Goal: Task Accomplishment & Management: Manage account settings

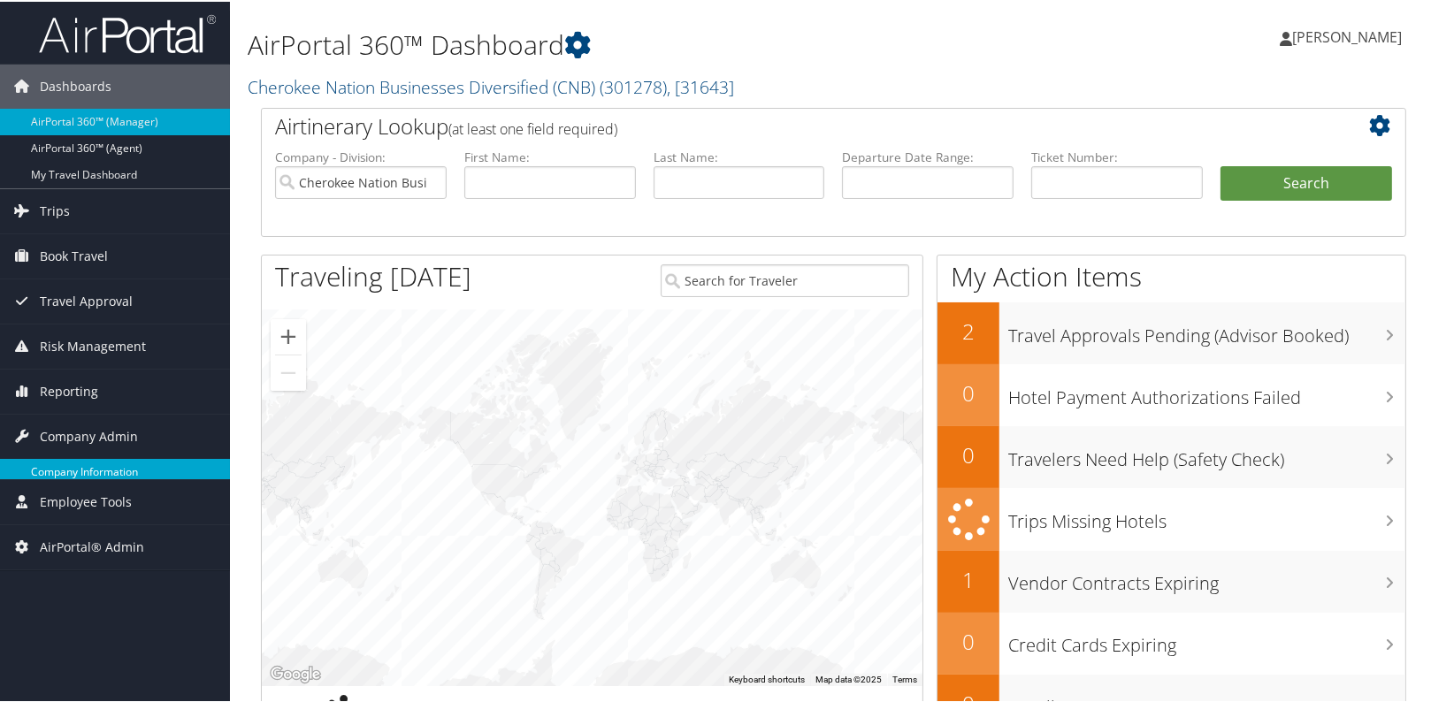
click at [113, 478] on span "Employee Tools" at bounding box center [86, 500] width 92 height 44
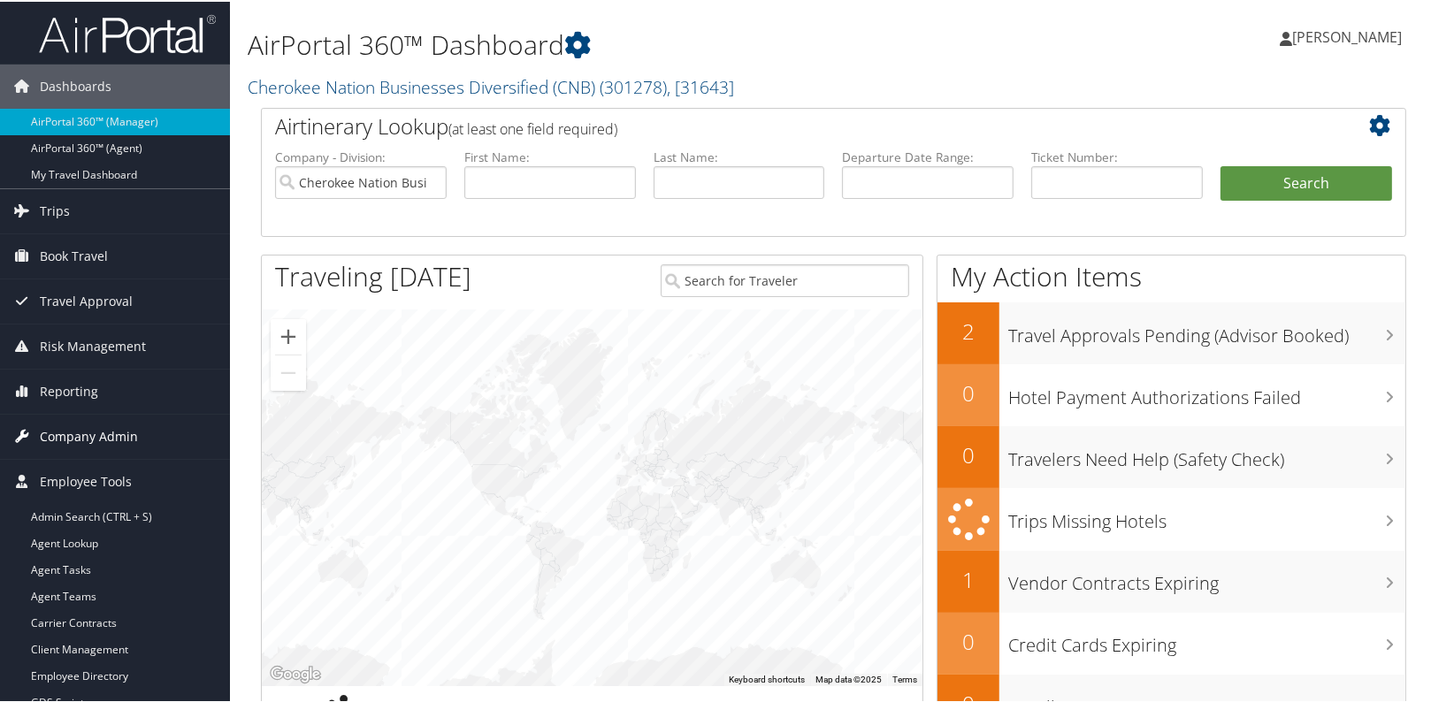
click at [116, 435] on span "Company Admin" at bounding box center [89, 435] width 98 height 44
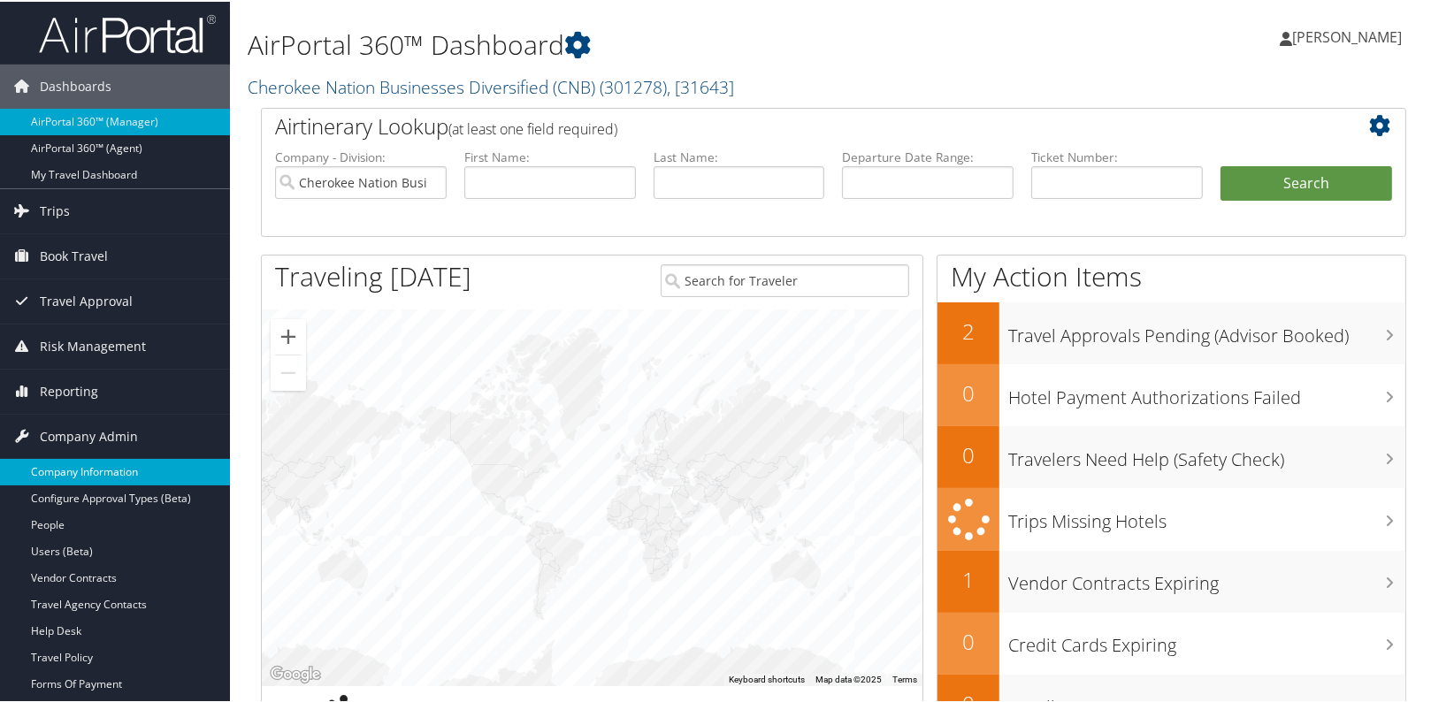
click at [111, 461] on link "Company Information" at bounding box center [115, 470] width 230 height 27
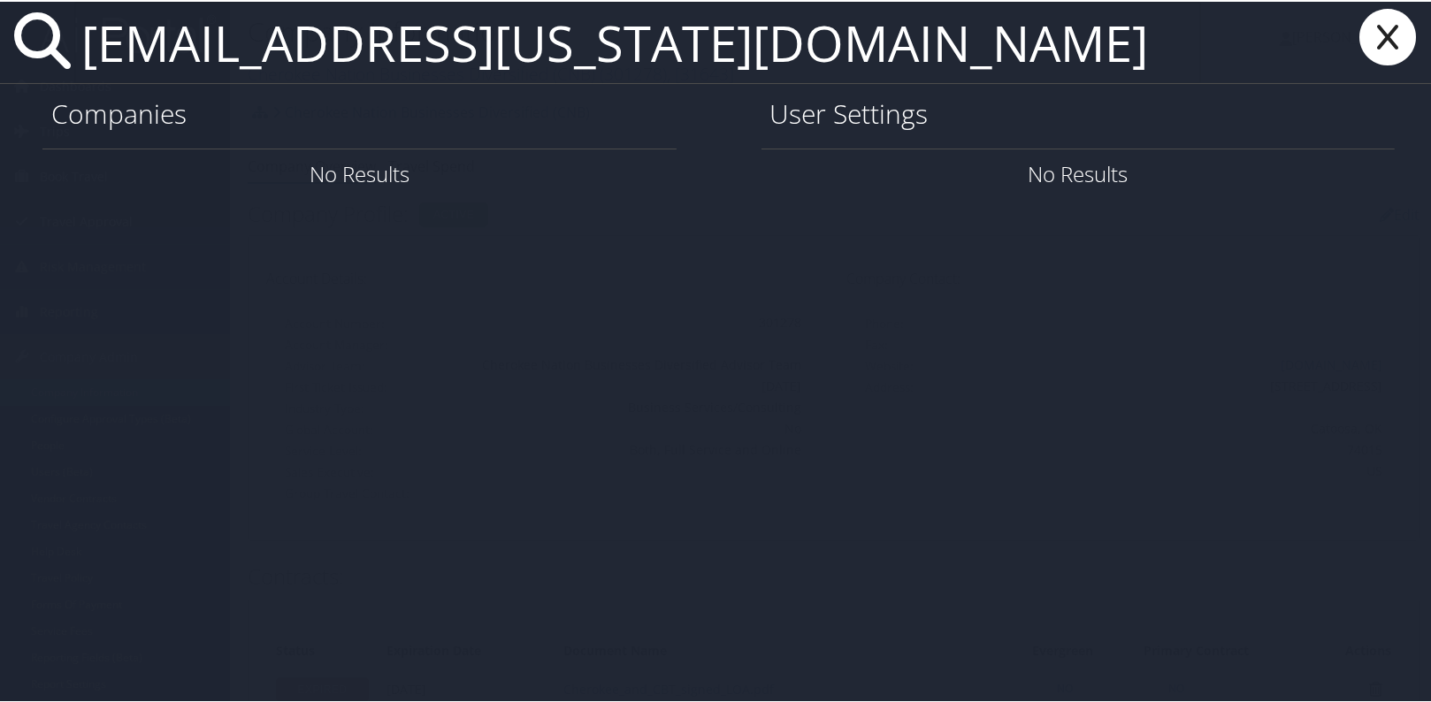
click at [646, 51] on input "kamillesheikh@utah.gov" at bounding box center [637, 40] width 1127 height 81
click at [241, 33] on input "kamillesheikh@utah.gov" at bounding box center [637, 40] width 1127 height 81
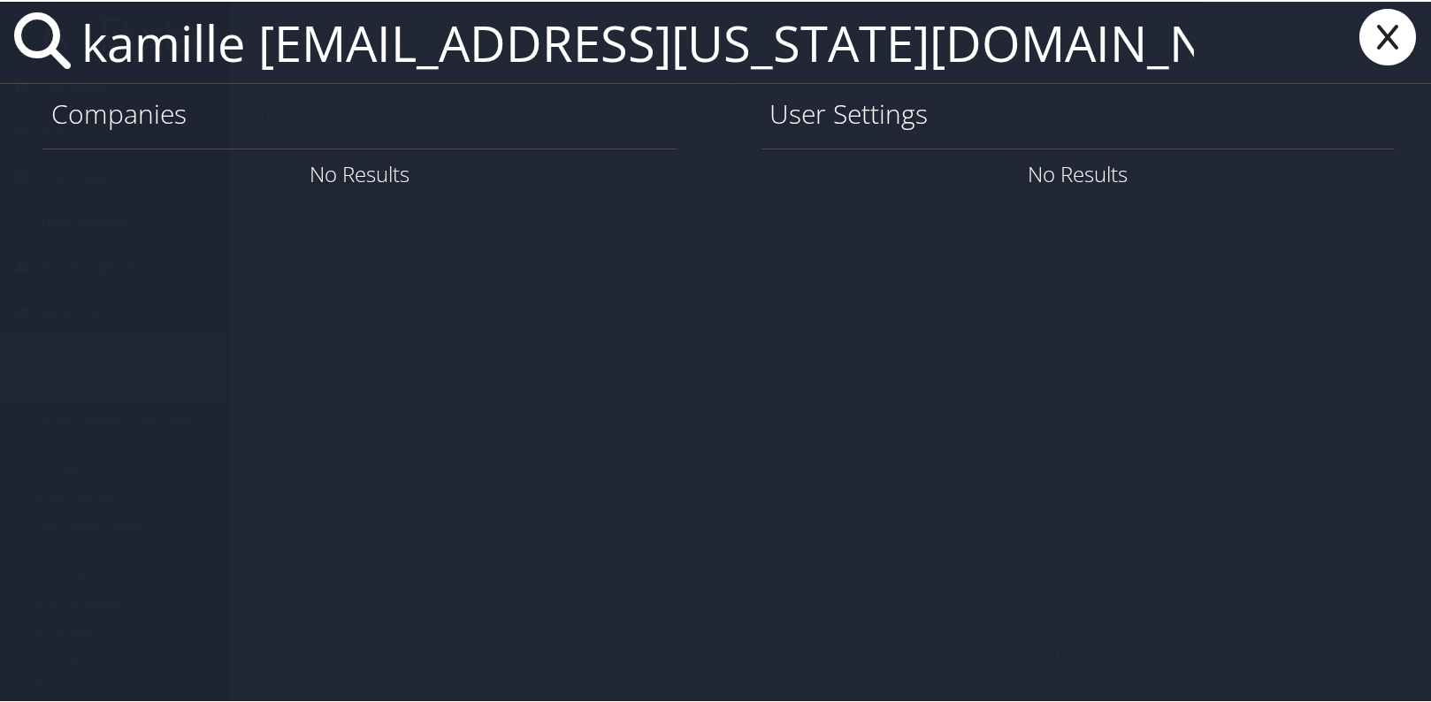
drag, startPoint x: 427, startPoint y: 42, endPoint x: 726, endPoint y: 66, distance: 299.8
click at [726, 66] on input "kamille sheikh@utah.gov" at bounding box center [637, 40] width 1127 height 81
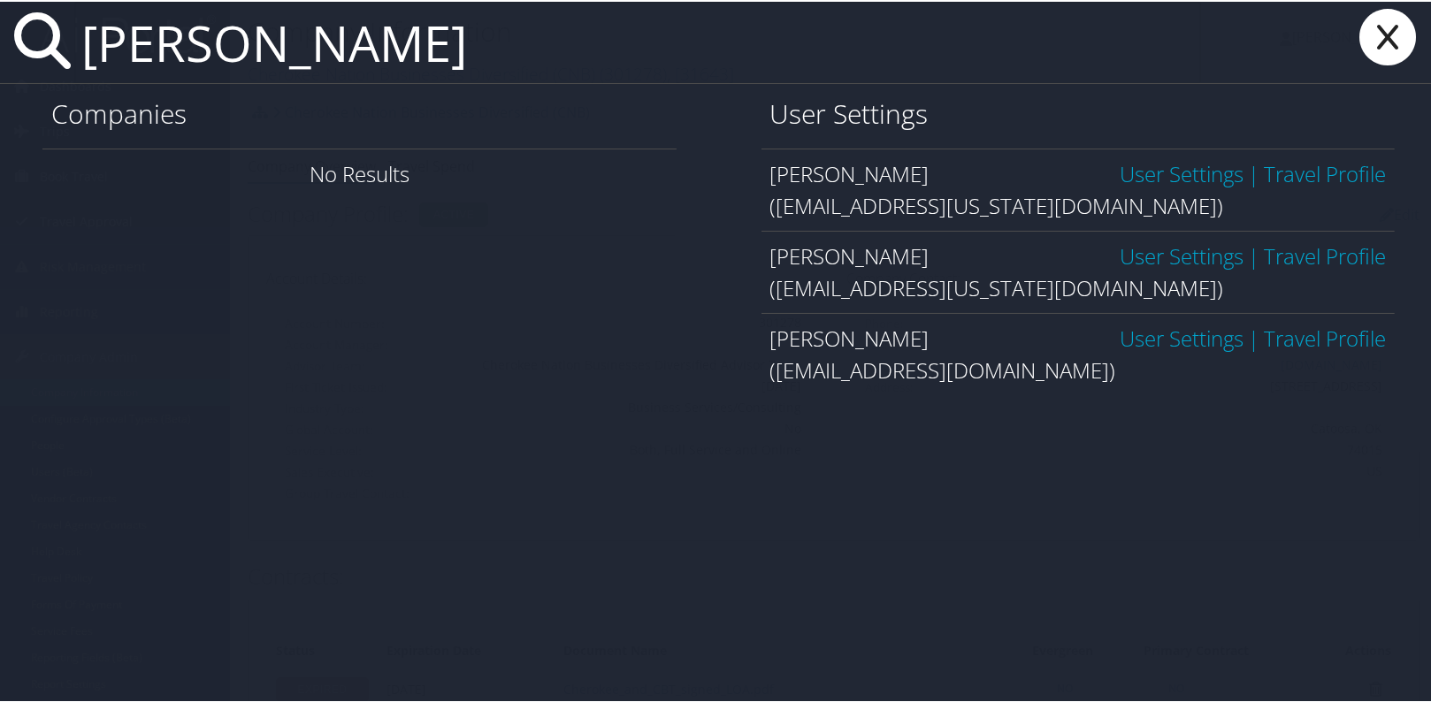
type input "kamille sheikh"
click at [1159, 265] on link "User Settings" at bounding box center [1181, 254] width 124 height 29
click at [1165, 264] on link "User Settings" at bounding box center [1181, 254] width 124 height 29
click at [1194, 173] on link "User Settings" at bounding box center [1181, 171] width 124 height 29
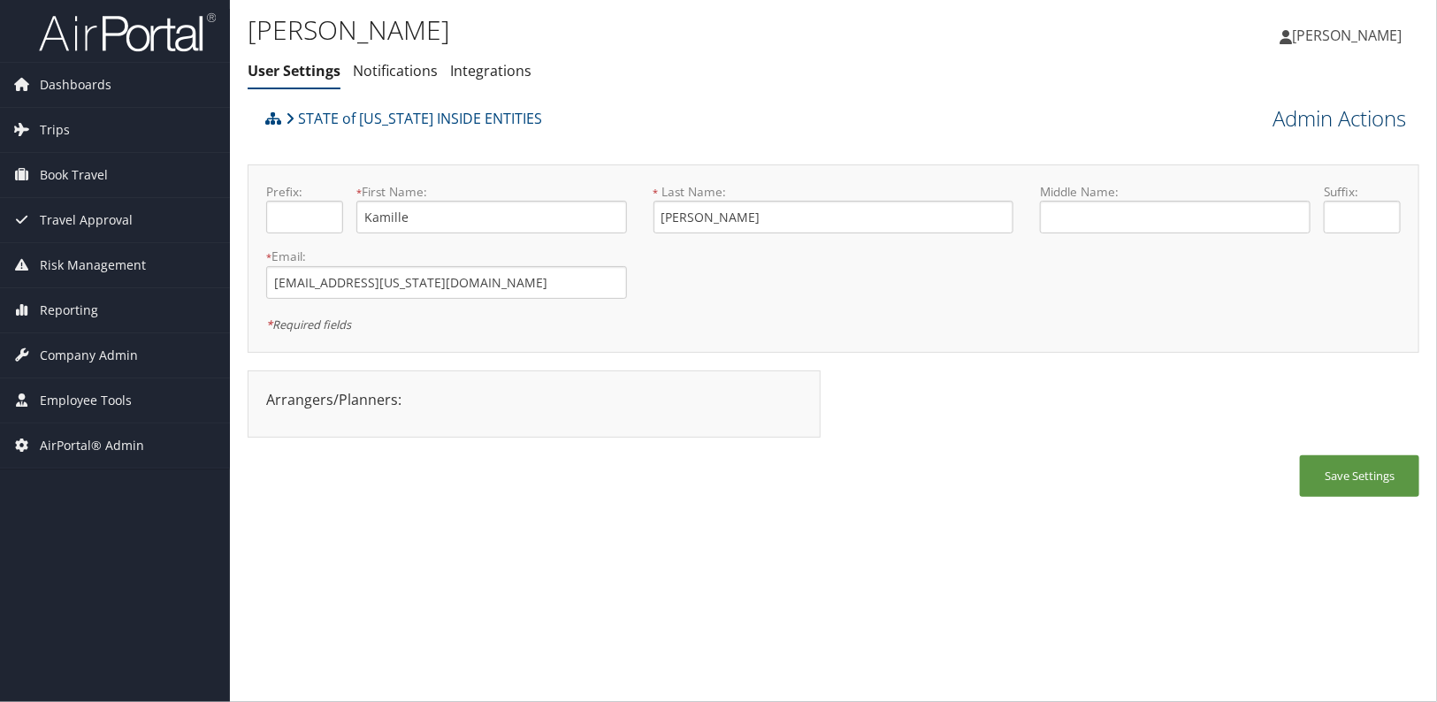
click at [1353, 112] on link "Admin Actions" at bounding box center [1339, 118] width 134 height 30
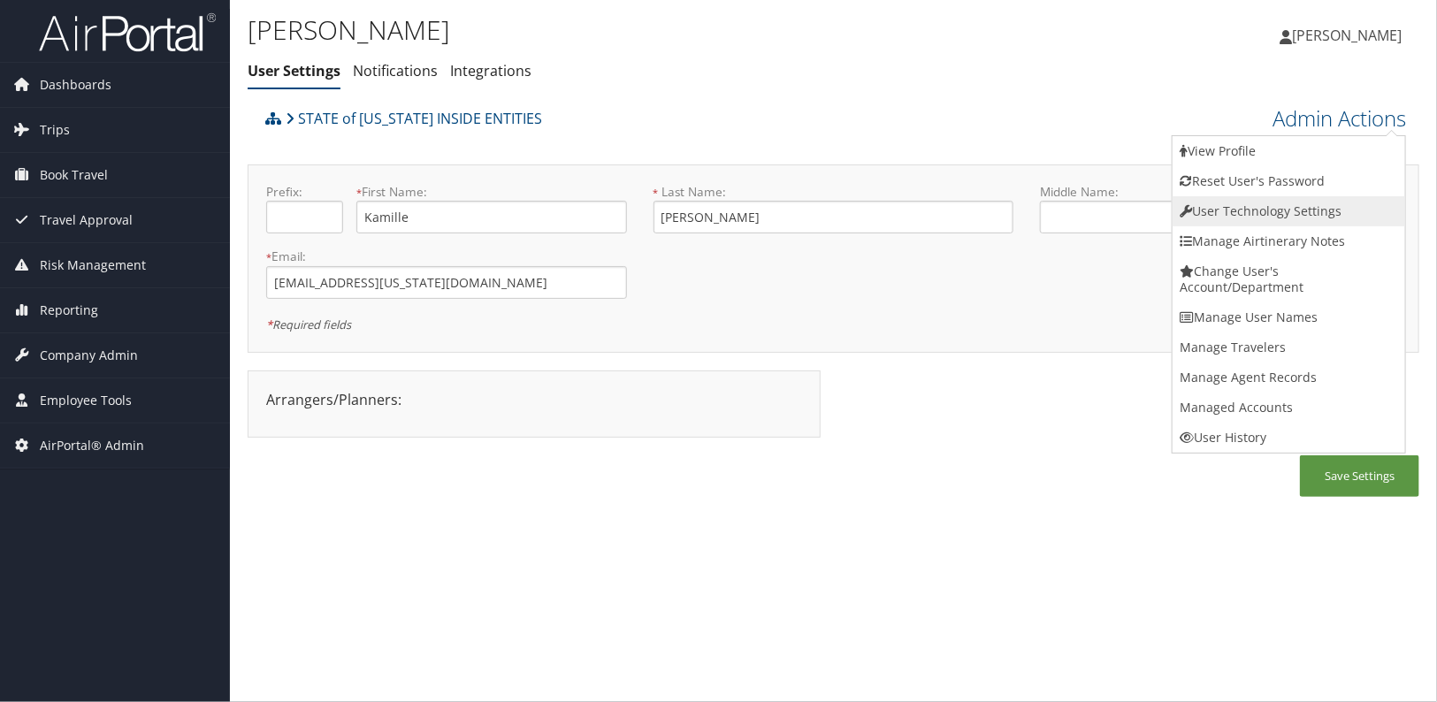
click at [1284, 206] on link "User Technology Settings" at bounding box center [1289, 211] width 233 height 30
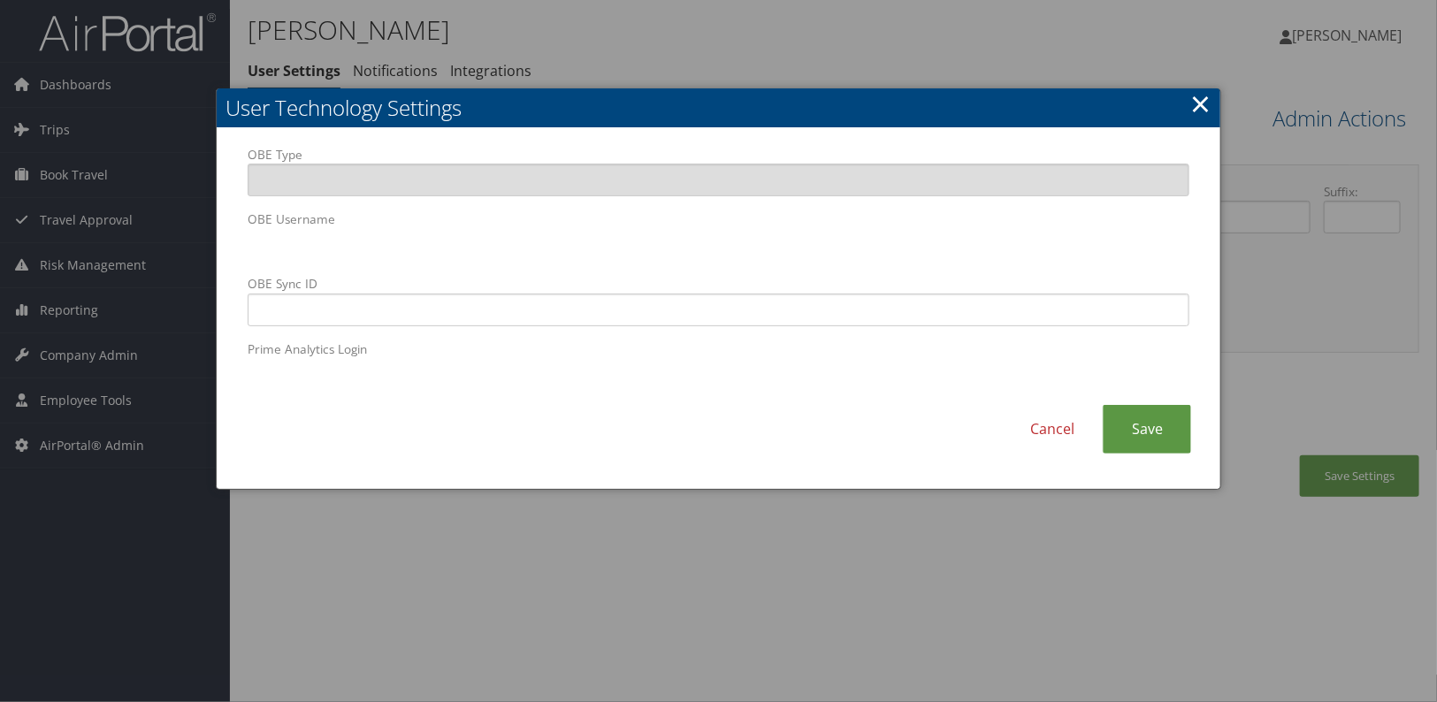
click at [172, 246] on body "Menu Dashboards ► AirPortal 360™ (Manager) AirPortal 360™ (Agent) My Travel Das…" at bounding box center [718, 351] width 1437 height 702
click at [621, 450] on div "Cancel Save" at bounding box center [718, 438] width 969 height 66
click at [1135, 426] on link "Save" at bounding box center [1147, 429] width 88 height 49
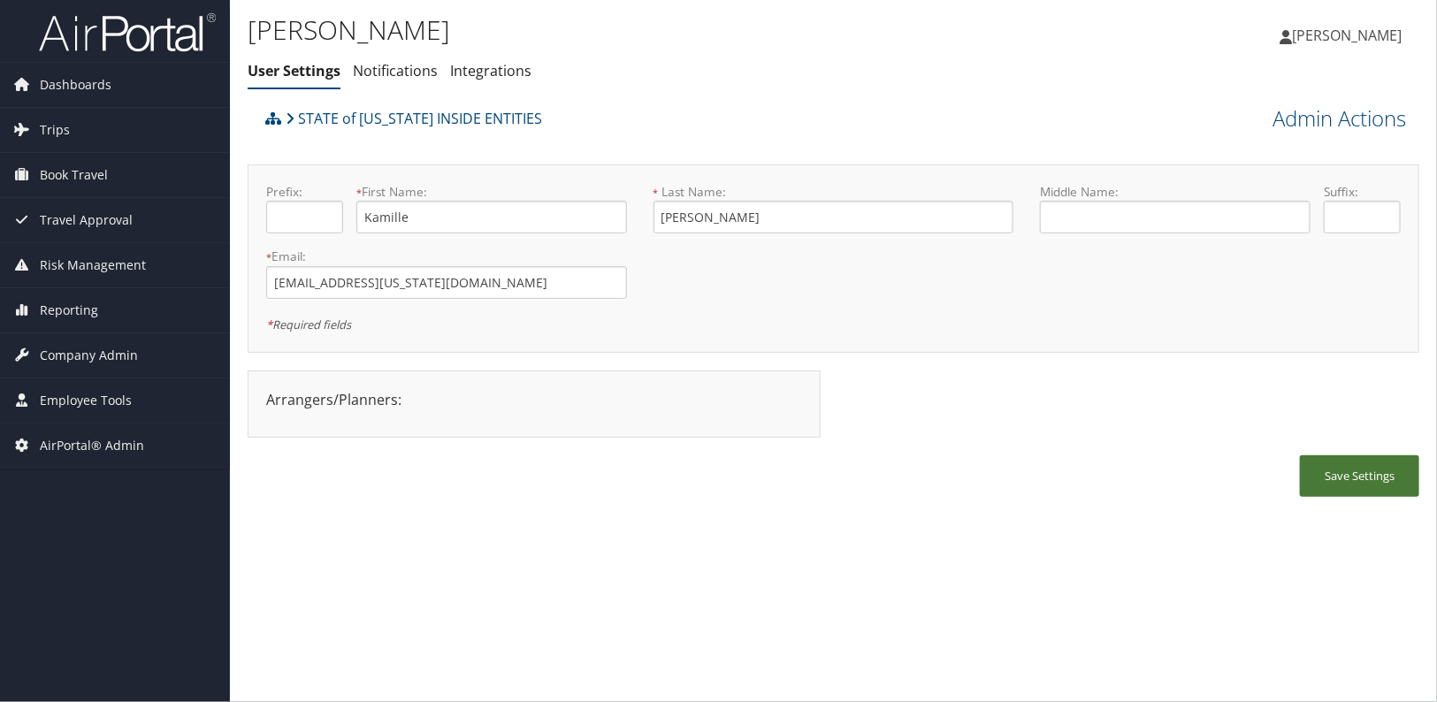
click at [1357, 491] on button "Save Settings" at bounding box center [1359, 476] width 119 height 42
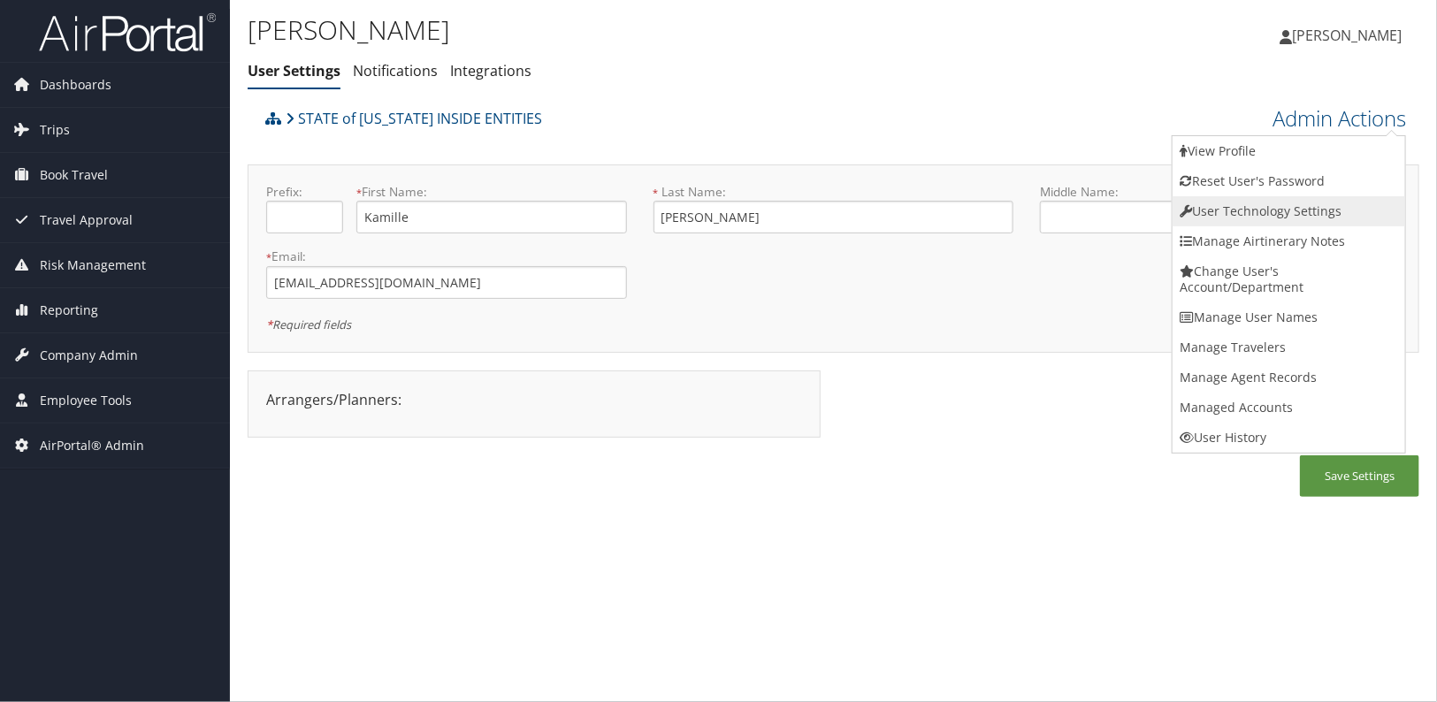
click at [1269, 218] on link "User Technology Settings" at bounding box center [1289, 211] width 233 height 30
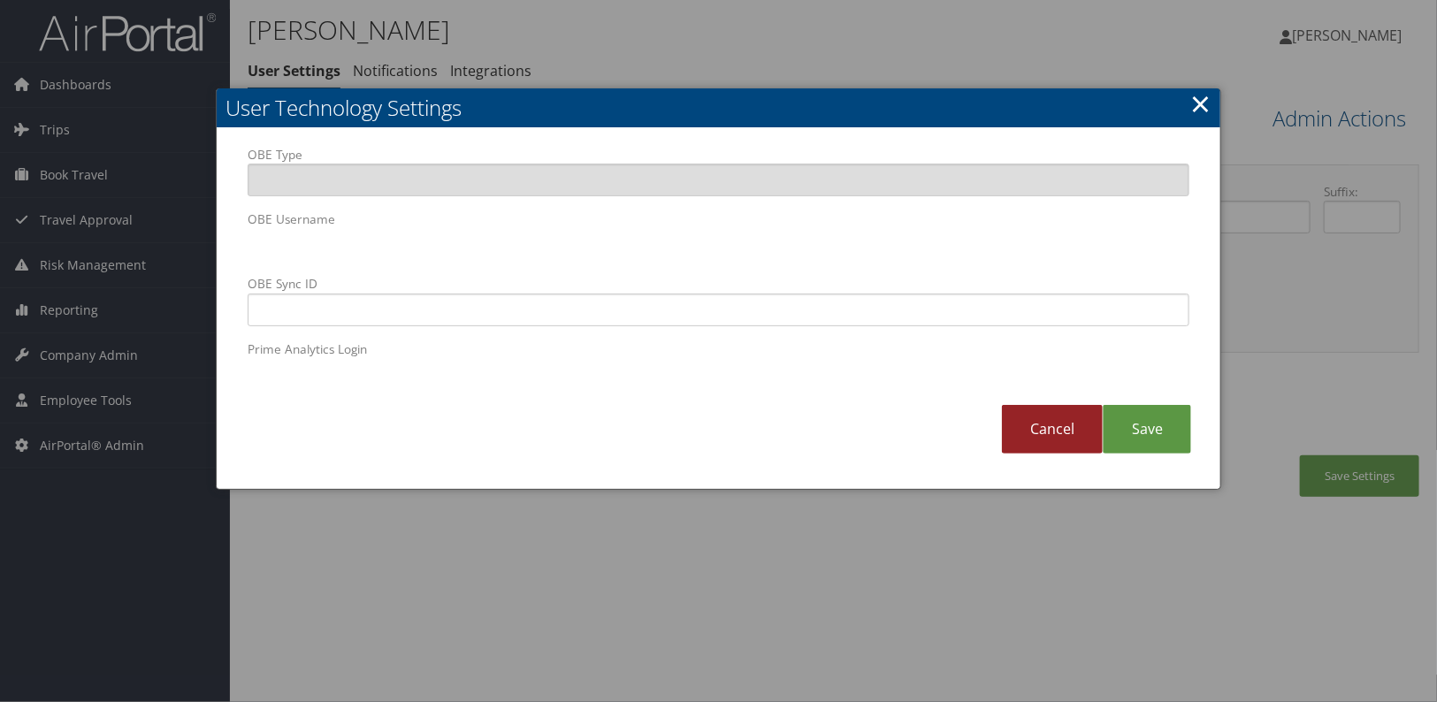
click at [1068, 441] on link "Cancel" at bounding box center [1052, 429] width 101 height 49
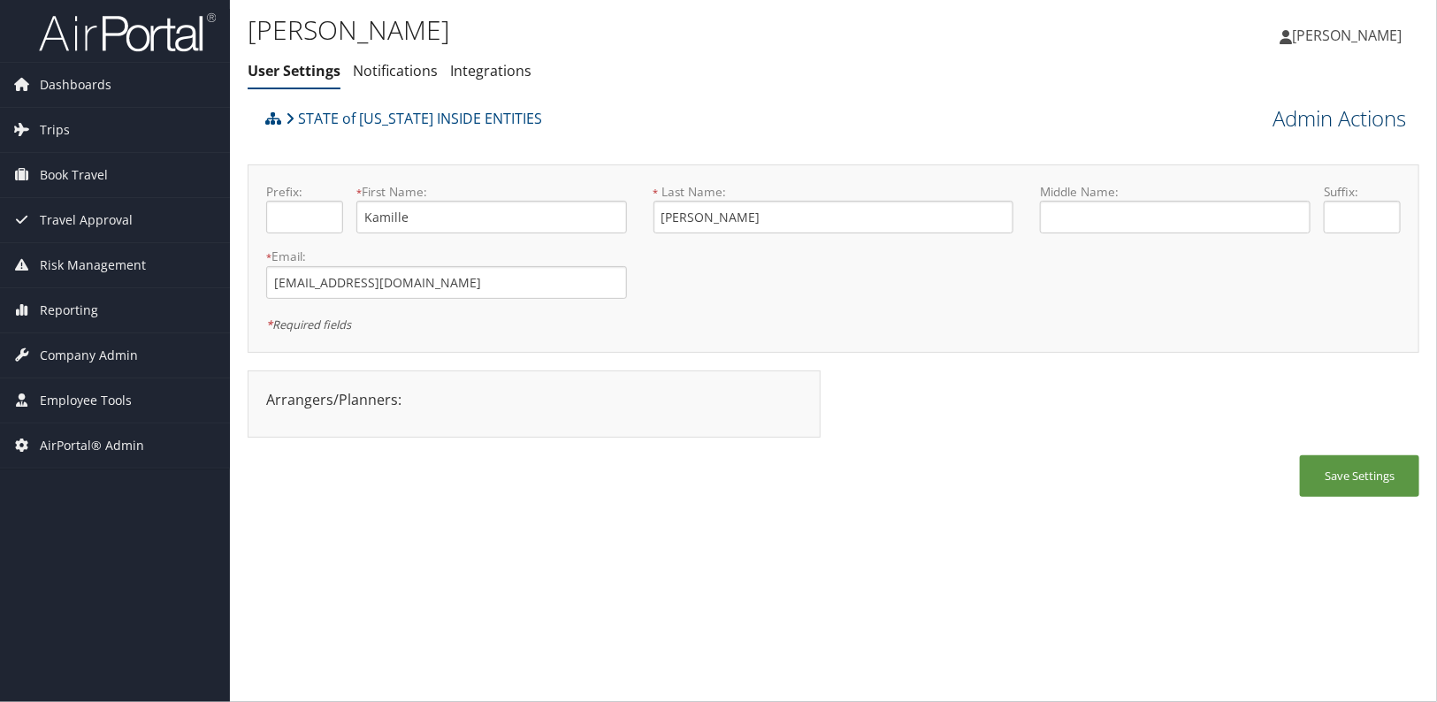
click at [1352, 121] on link "Admin Actions" at bounding box center [1339, 118] width 134 height 30
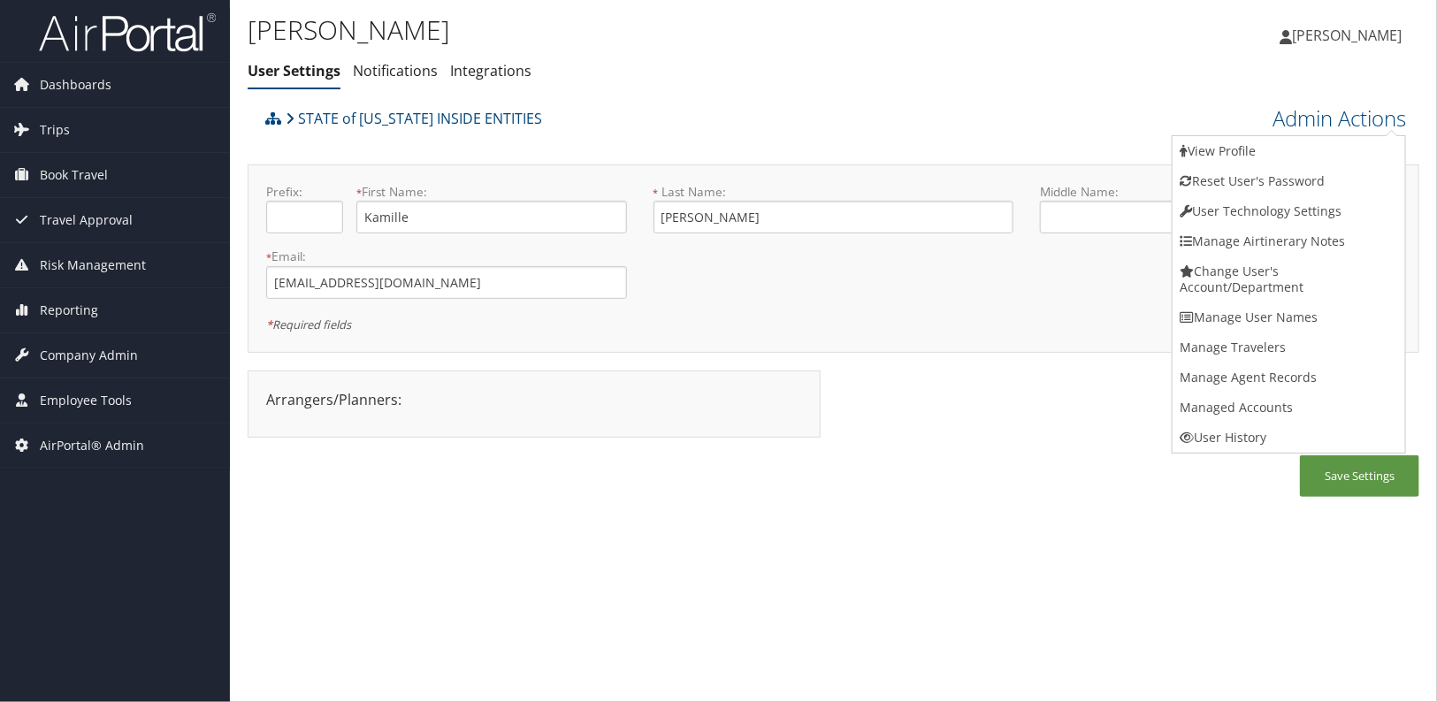
click at [1163, 451] on div "Arrangers/Planners: Edit Arrangers & Planners Andrea Staheli Gregory Paras Jenn…" at bounding box center [834, 413] width 1172 height 85
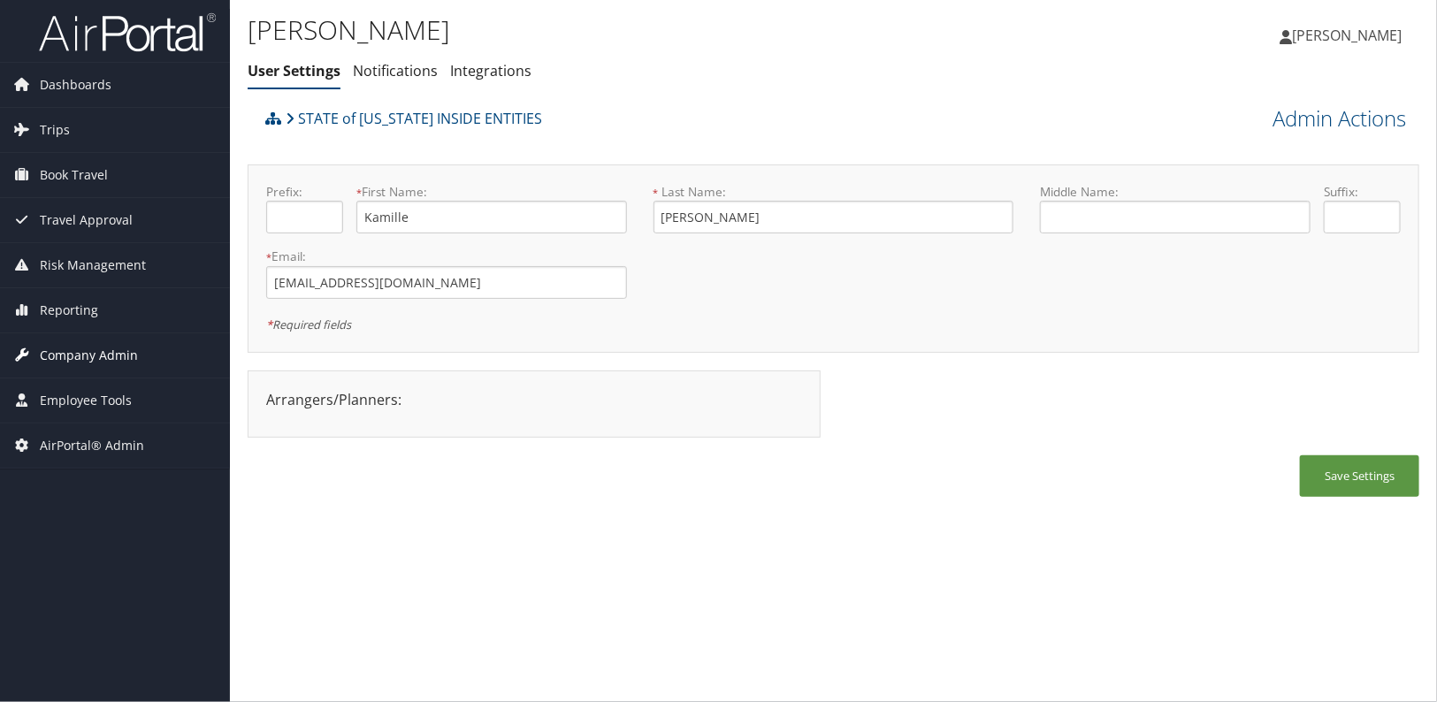
click at [88, 353] on span "Company Admin" at bounding box center [89, 355] width 98 height 44
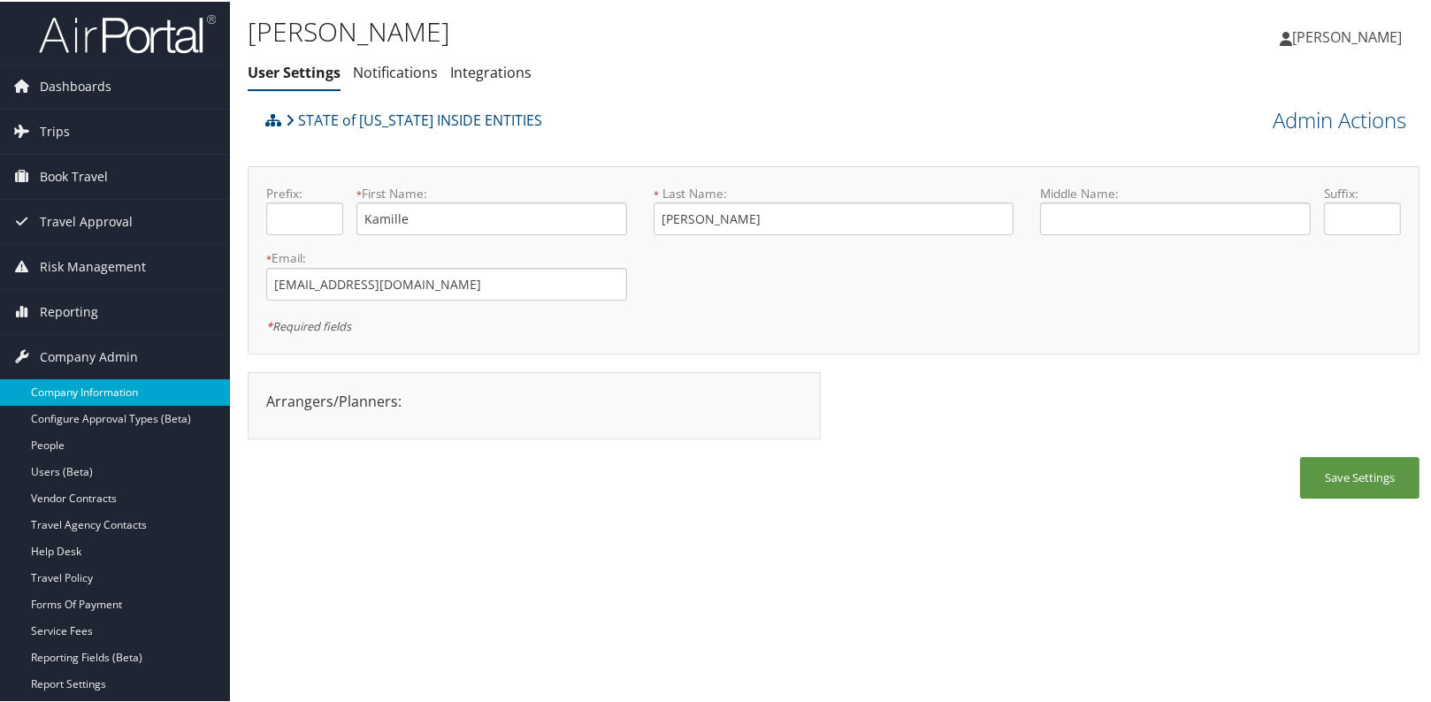
click at [88, 381] on link "Company Information" at bounding box center [115, 391] width 230 height 27
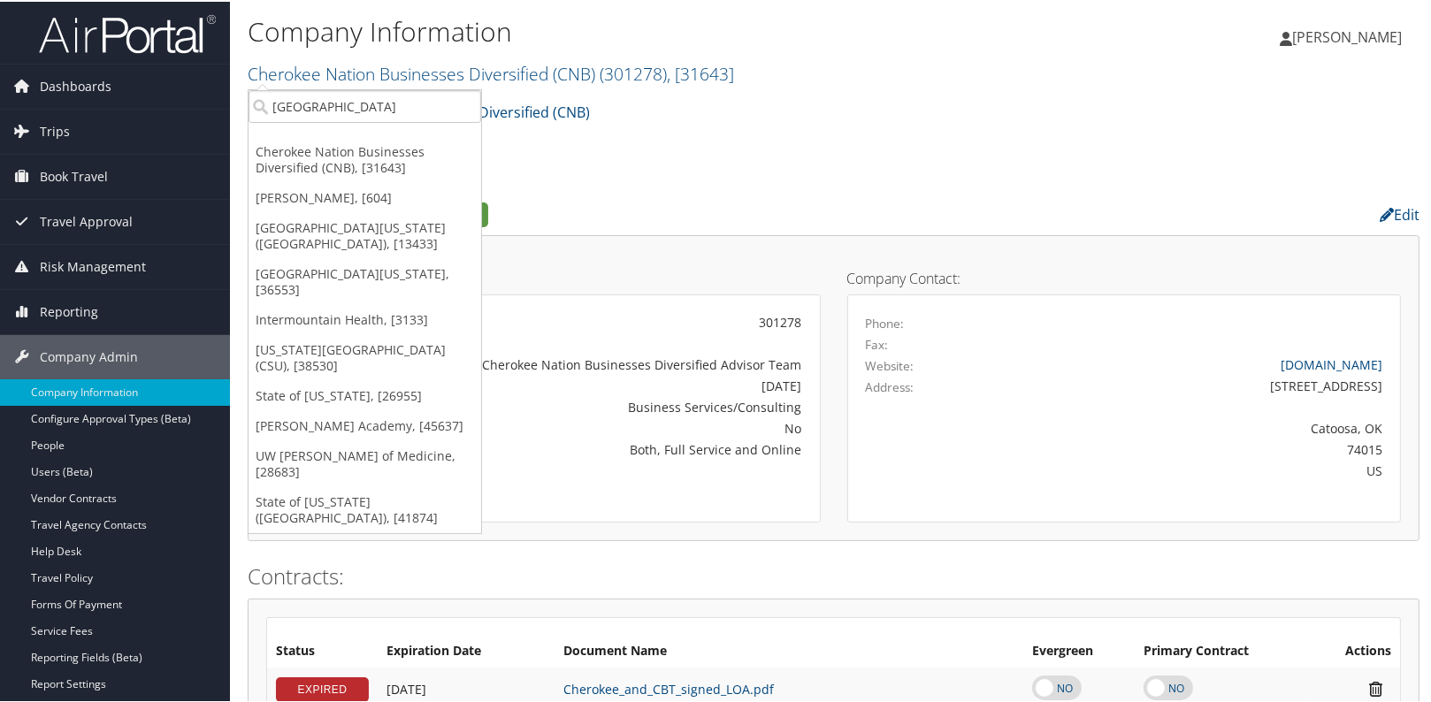
type input "[GEOGRAPHIC_DATA]"
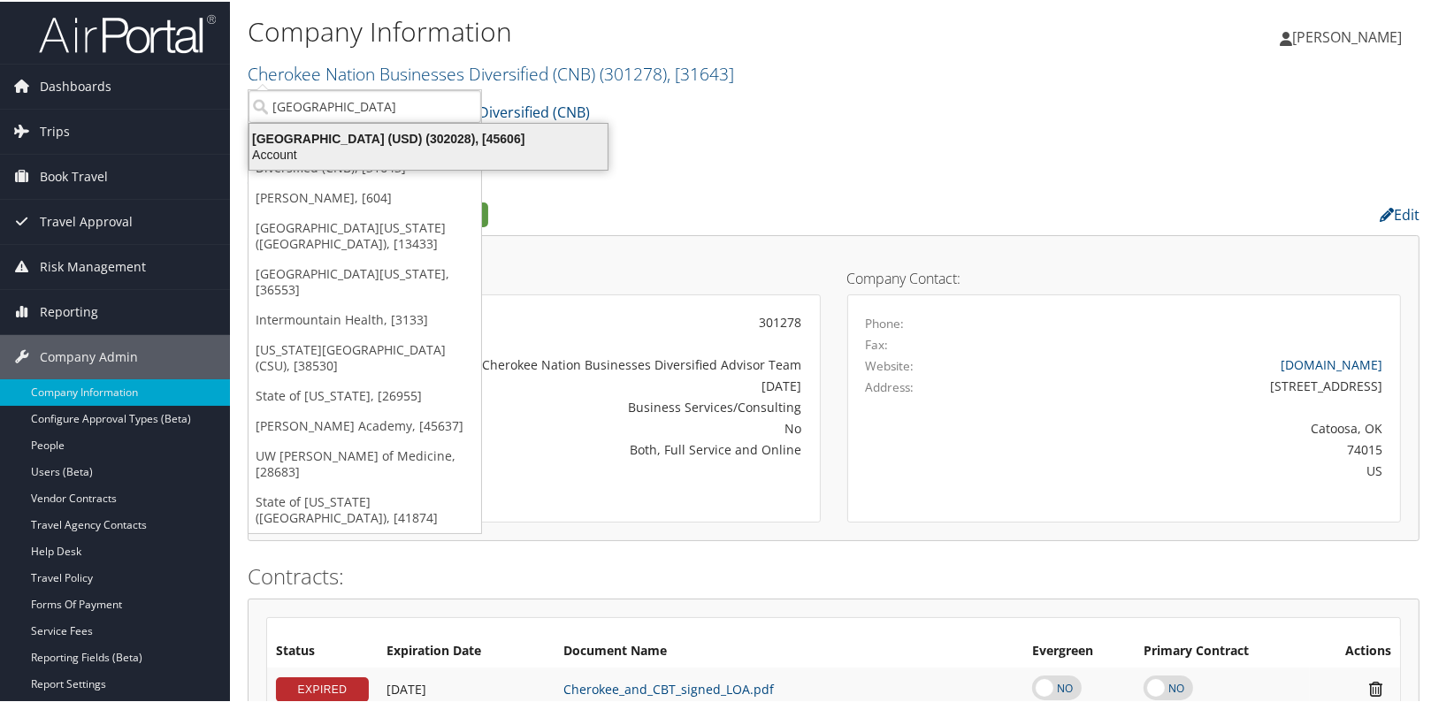
click at [382, 130] on div "[GEOGRAPHIC_DATA] (USD) (302028), [45606]" at bounding box center [428, 137] width 379 height 16
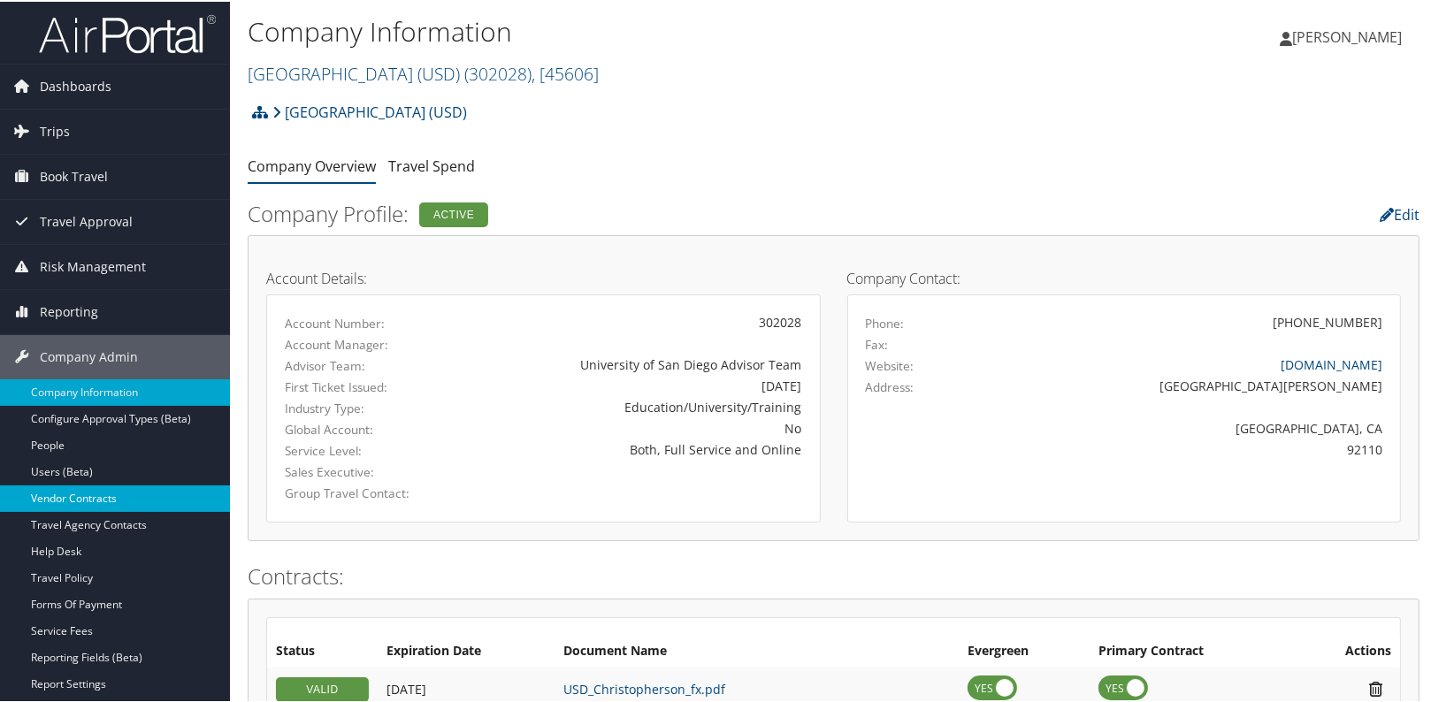
click at [88, 503] on link "Vendor Contracts" at bounding box center [115, 497] width 230 height 27
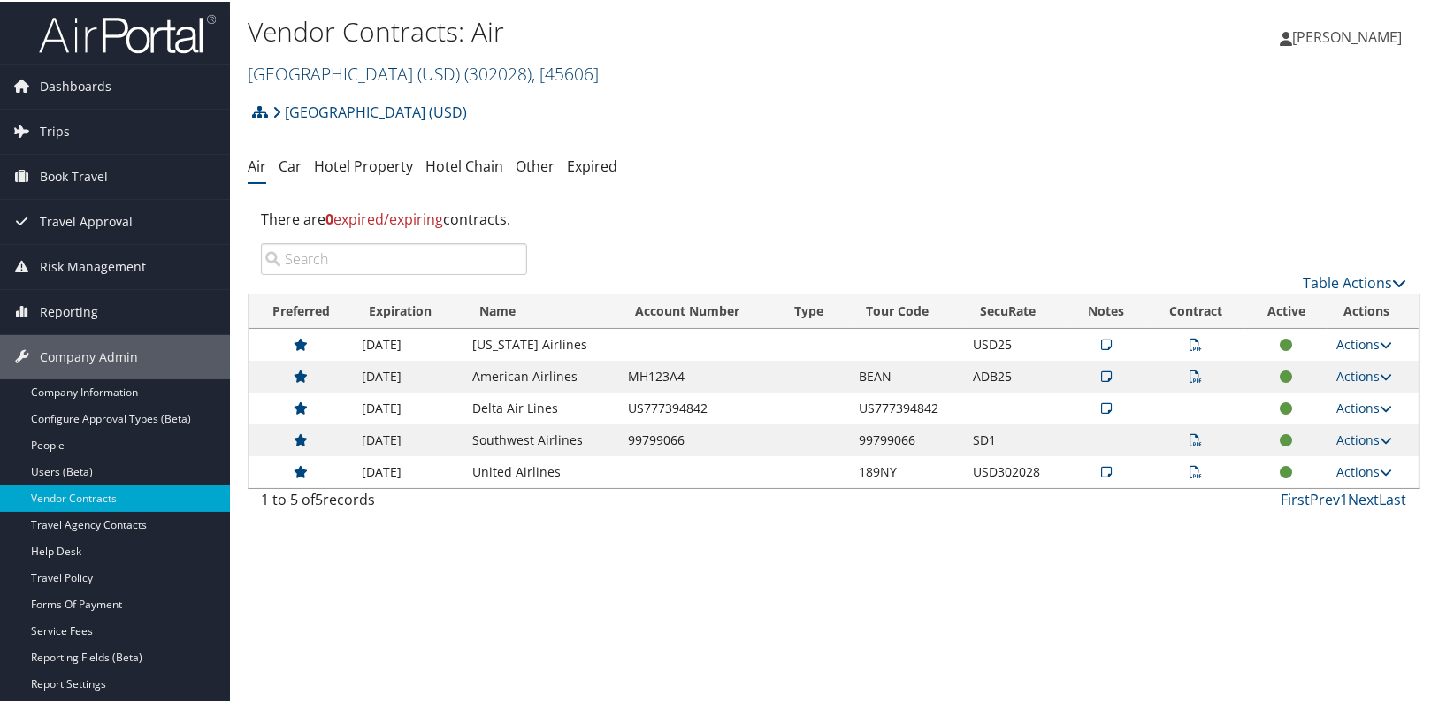
click at [368, 81] on link "[GEOGRAPHIC_DATA] (USD) ( 302028 ) , [ 45606 ]" at bounding box center [423, 72] width 351 height 24
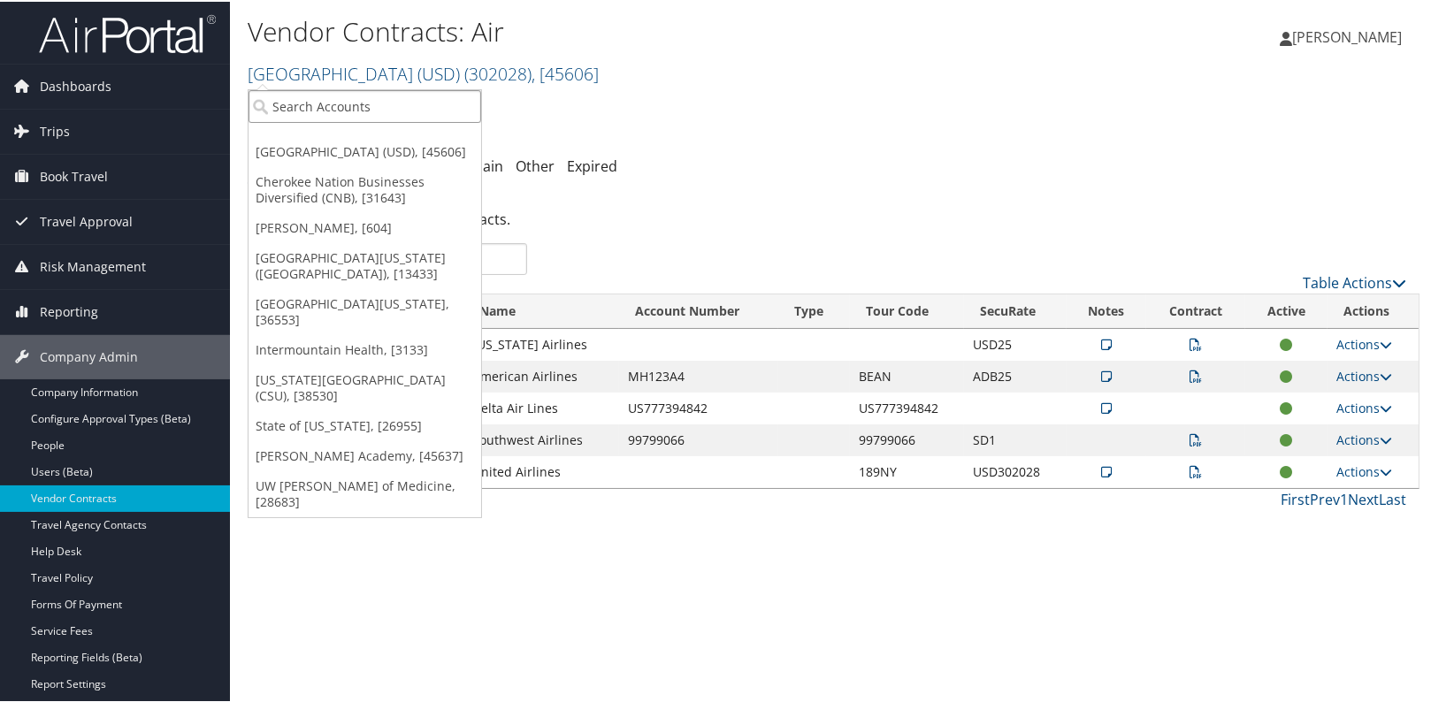
click at [348, 105] on input "search" at bounding box center [364, 104] width 233 height 33
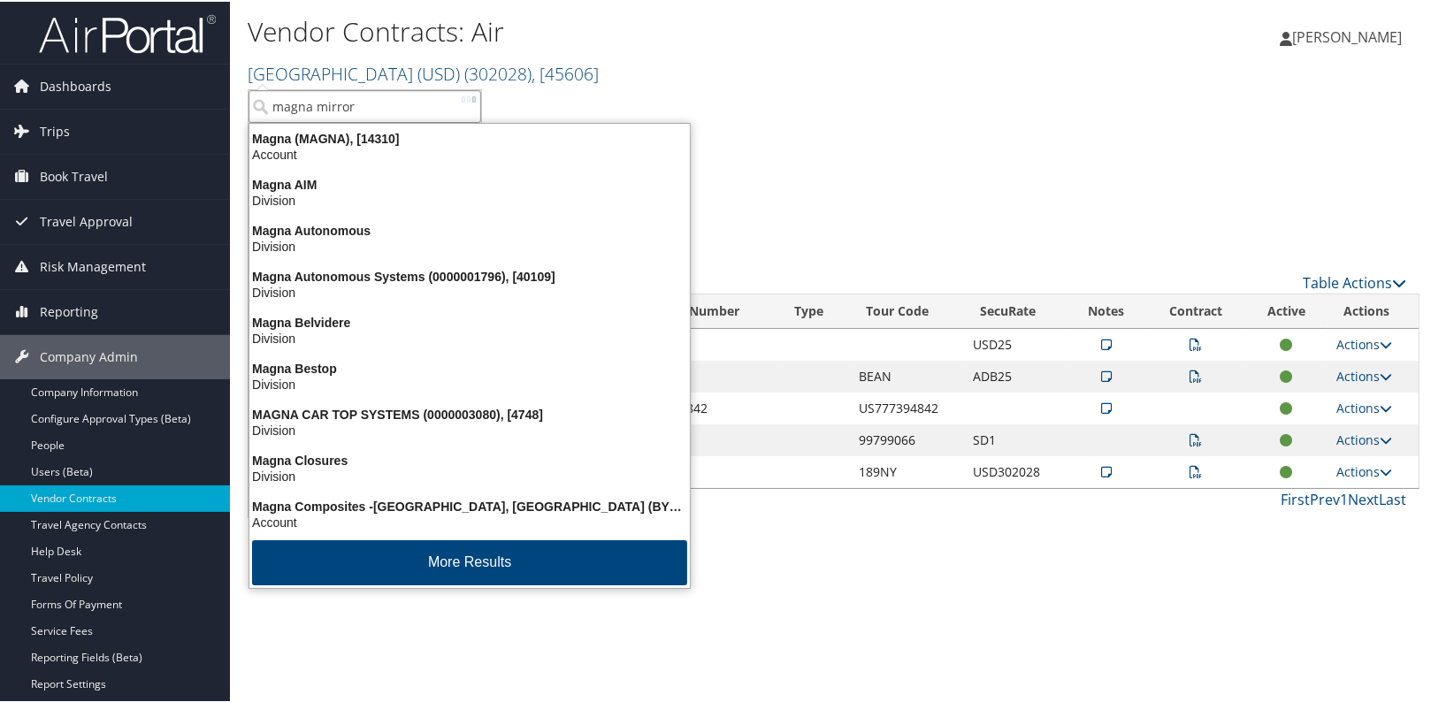
type input "magna mirrors"
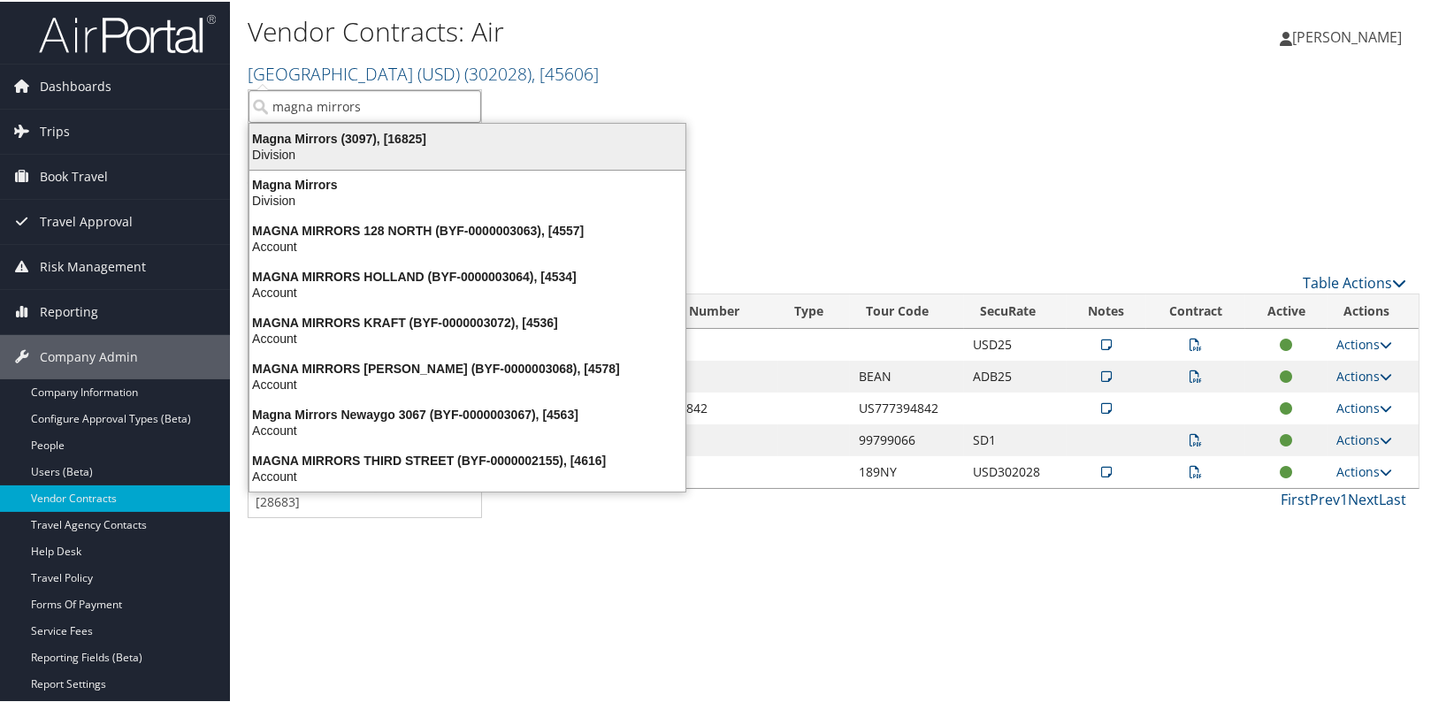
click at [307, 141] on div "Magna Mirrors (3097), [16825]" at bounding box center [467, 137] width 457 height 16
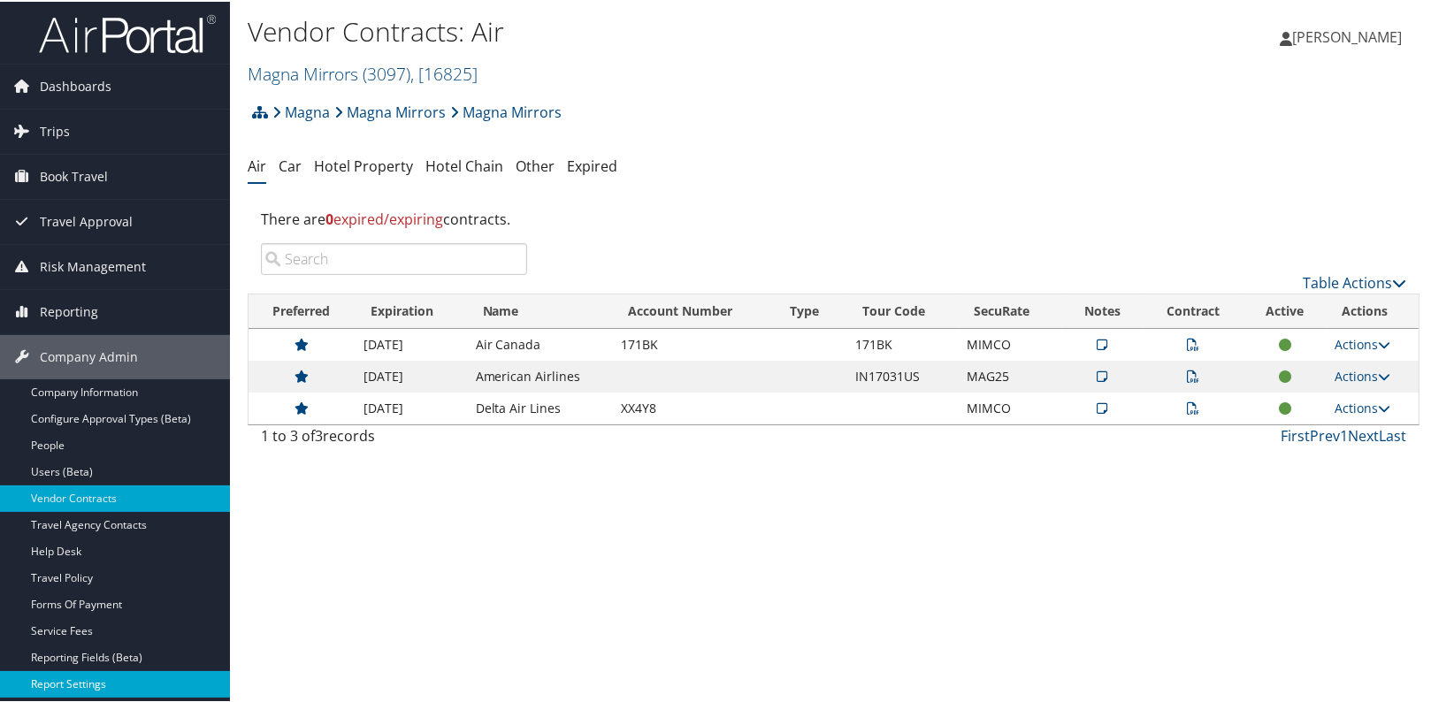
click at [70, 680] on link "Report Settings" at bounding box center [115, 682] width 230 height 27
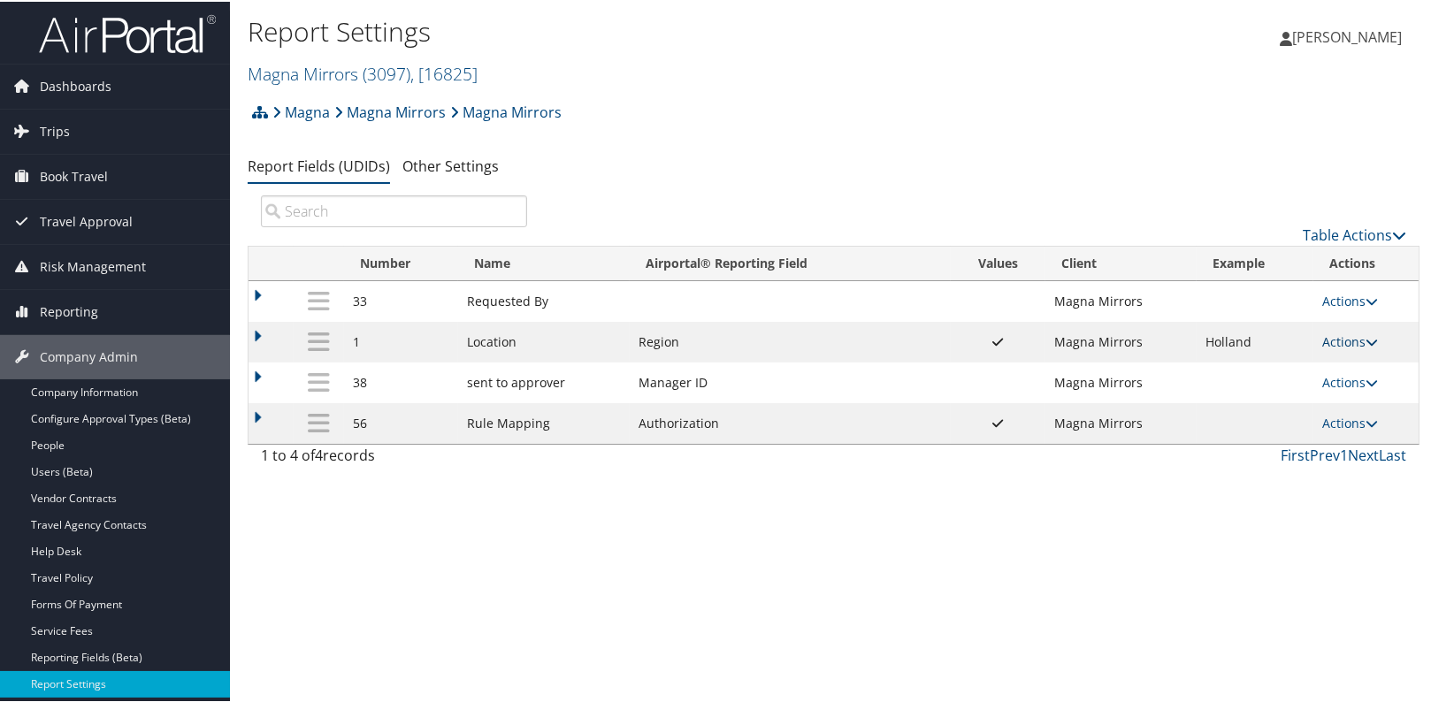
click at [1325, 336] on link "Actions" at bounding box center [1350, 340] width 56 height 17
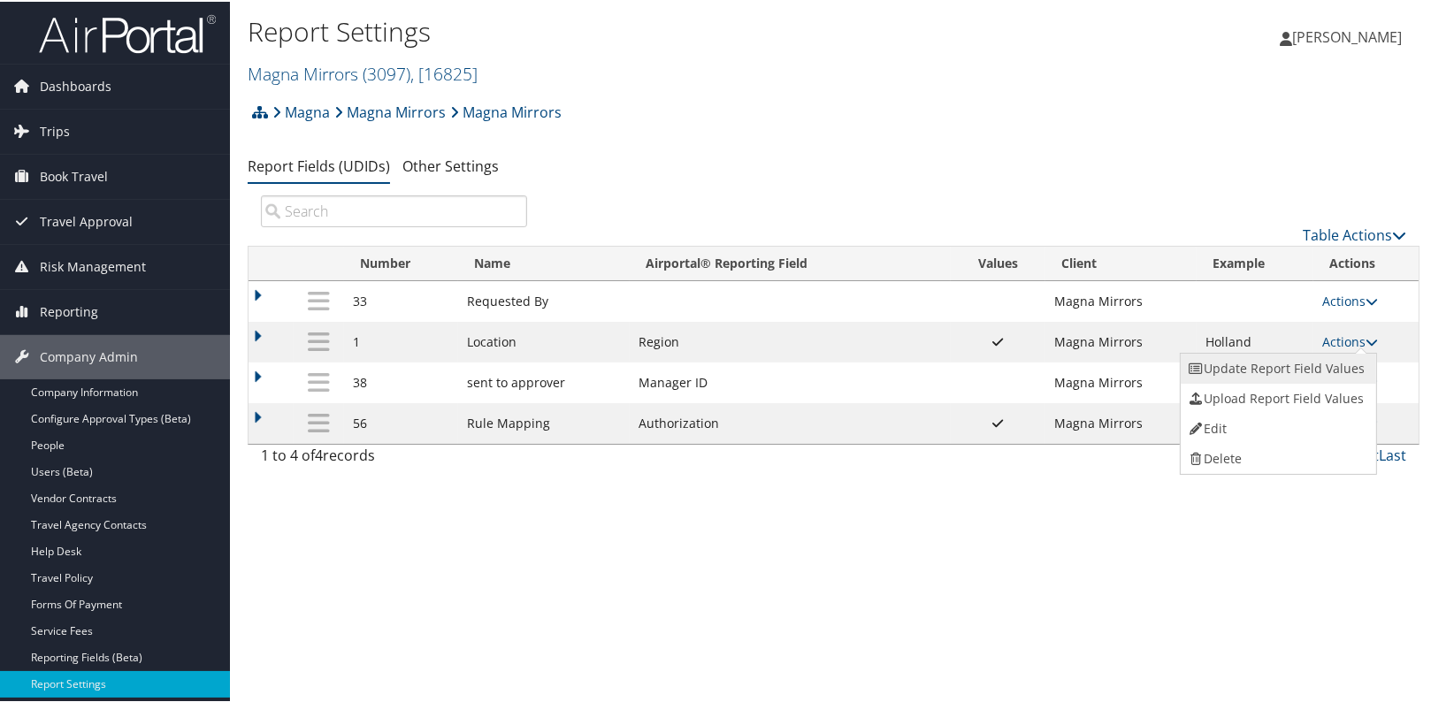
click at [1304, 361] on link "Update Report Field Values" at bounding box center [1275, 367] width 191 height 30
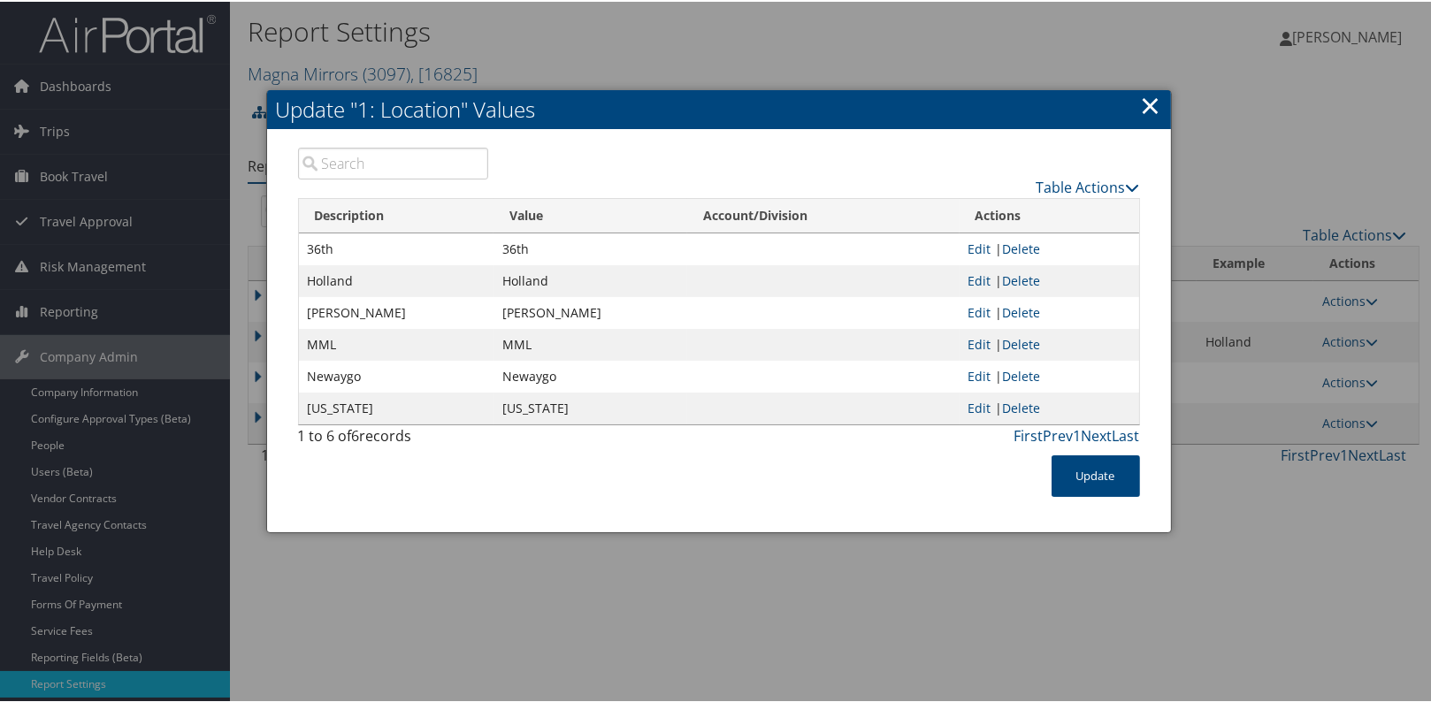
click at [699, 487] on div "Update" at bounding box center [719, 483] width 868 height 59
click at [1155, 112] on link "×" at bounding box center [1151, 103] width 20 height 35
